Goal: Navigation & Orientation: Find specific page/section

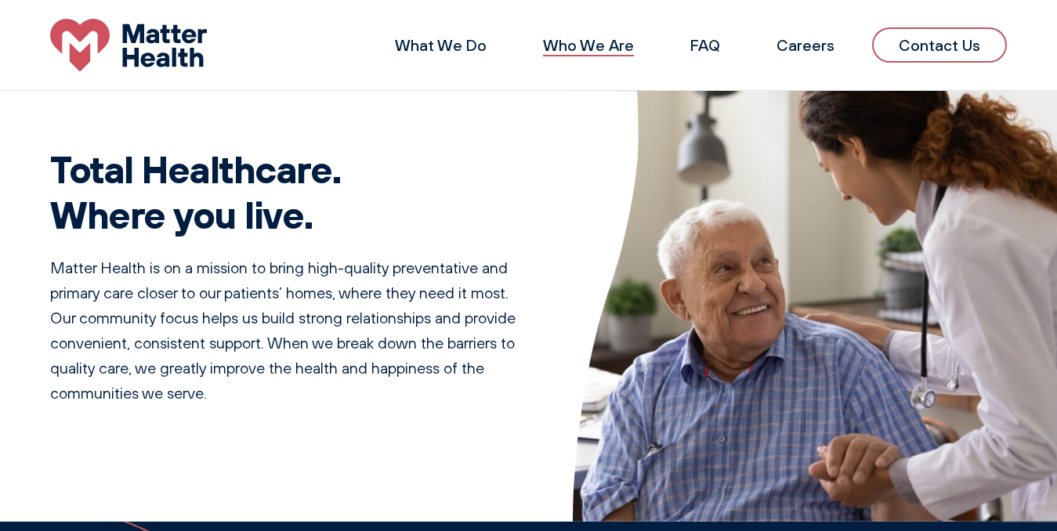
click at [608, 49] on link "Who We Are" at bounding box center [588, 45] width 91 height 20
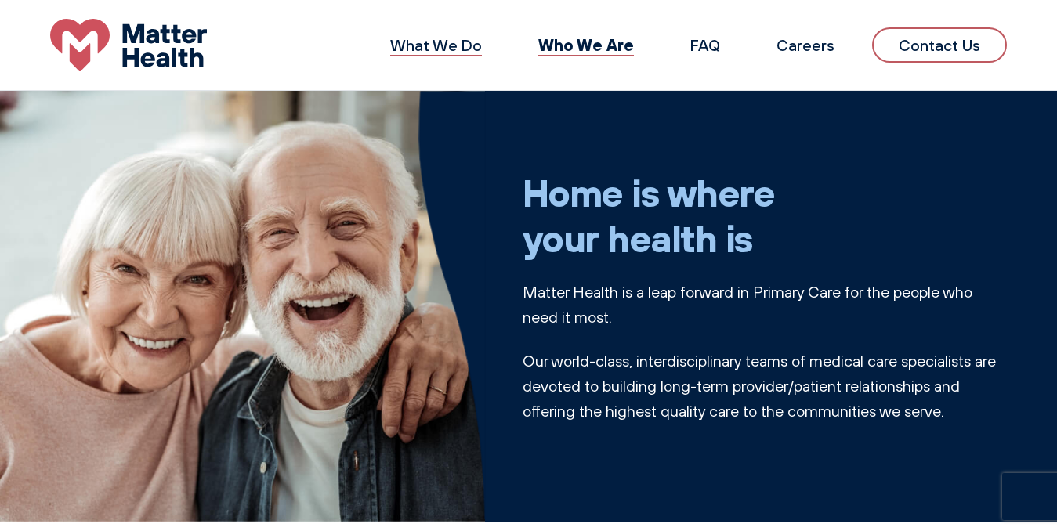
click at [440, 51] on link "What We Do" at bounding box center [436, 45] width 92 height 20
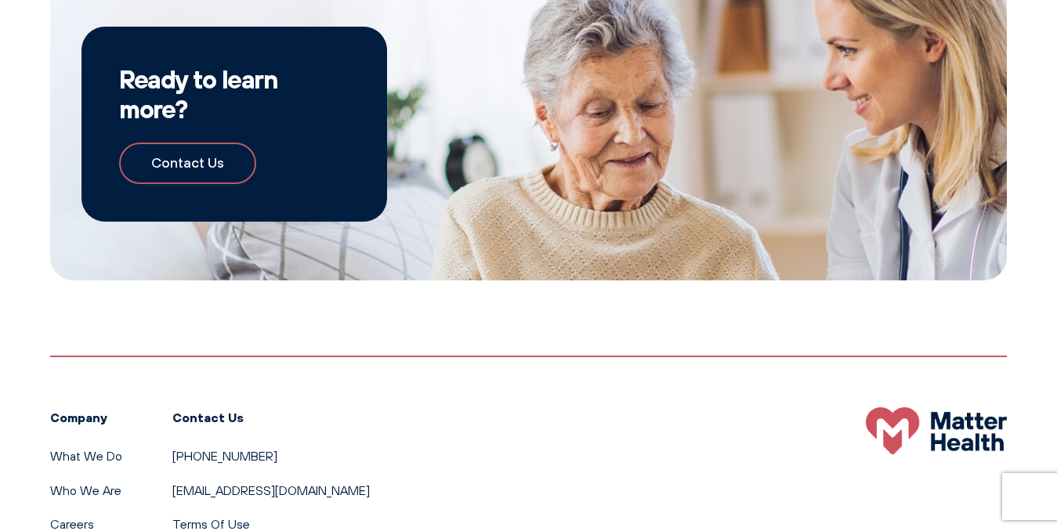
scroll to position [1585, 0]
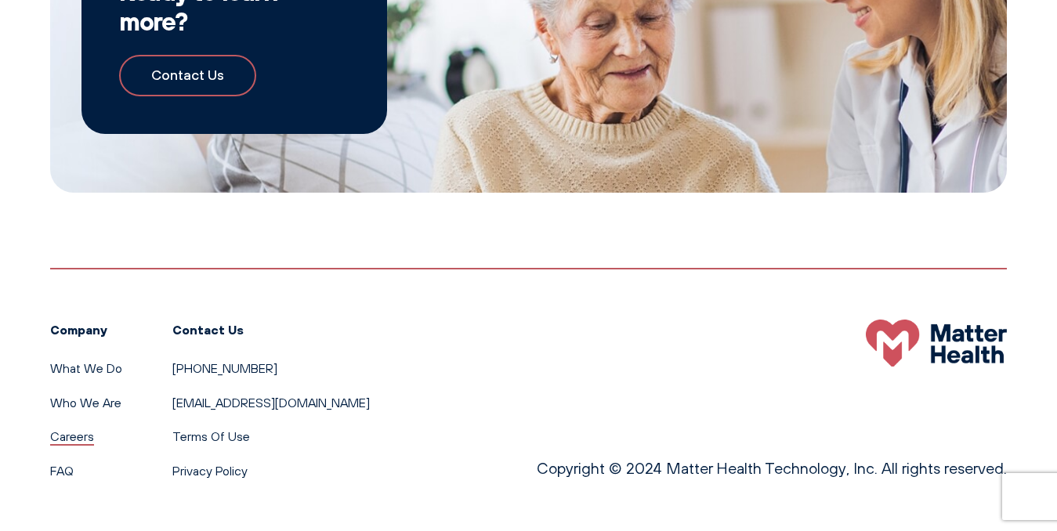
click at [85, 440] on link "Careers" at bounding box center [72, 437] width 44 height 16
